Goal: Information Seeking & Learning: Learn about a topic

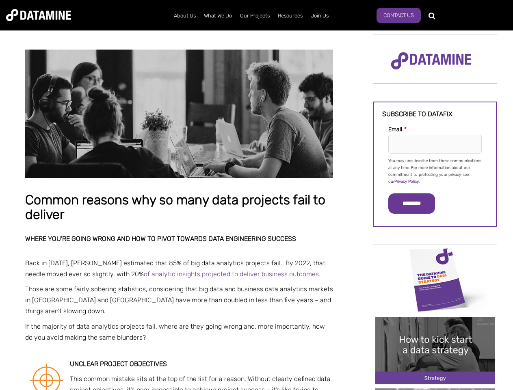
click at [435, 170] on p "You may unsubscribe from these communications at any time. For more information…" at bounding box center [434, 172] width 93 height 28
click at [416, 203] on input "*********" at bounding box center [411, 203] width 47 height 20
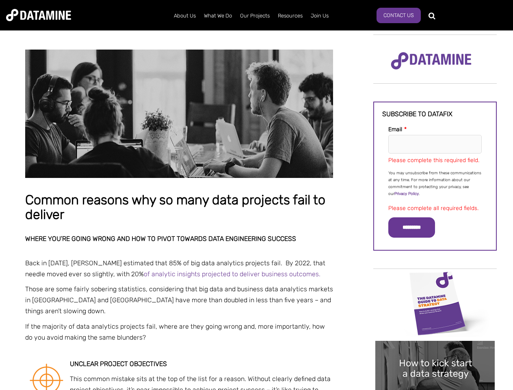
click at [435, 279] on img "Image grid with {{ image_count }} images." at bounding box center [434, 303] width 119 height 67
click at [435, 279] on div "✕" at bounding box center [256, 195] width 513 height 390
click at [435, 350] on div "✕" at bounding box center [256, 195] width 513 height 390
click at [435, 350] on img "Image grid with {{ image_count }} images." at bounding box center [434, 374] width 119 height 67
click at [435, 389] on div "✕" at bounding box center [256, 195] width 513 height 390
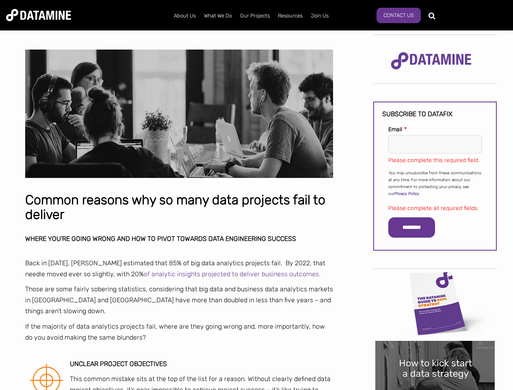
click at [435, 389] on div "✕" at bounding box center [256, 195] width 513 height 390
